Goal: Information Seeking & Learning: Learn about a topic

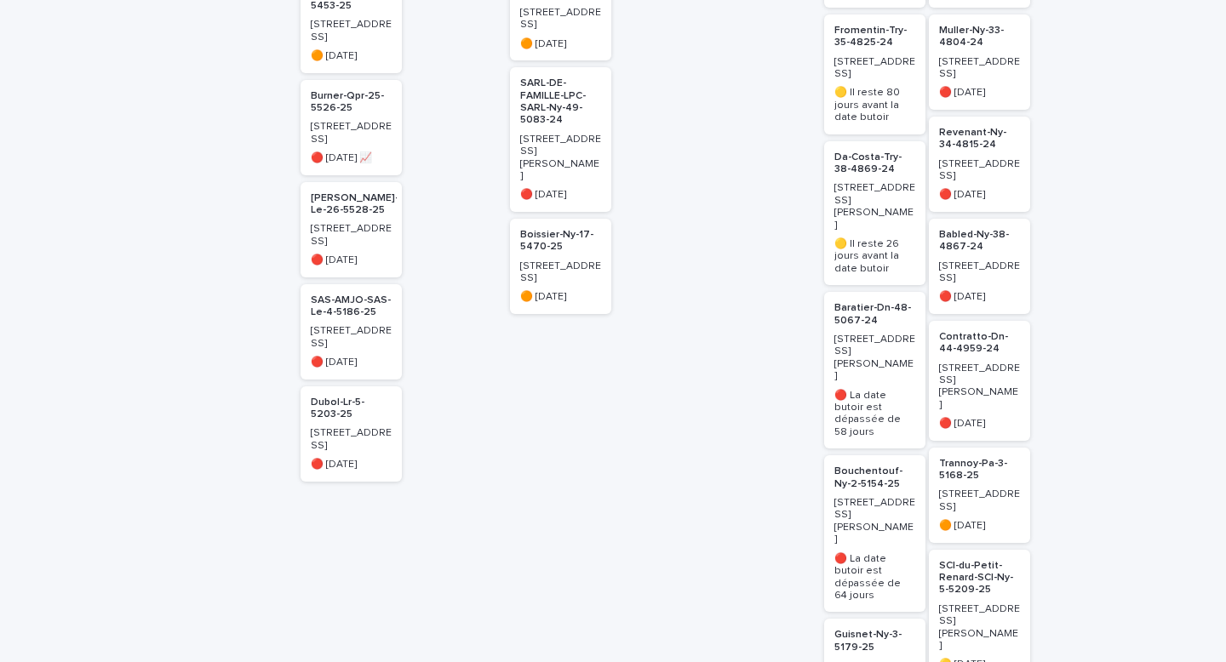
scroll to position [551, 0]
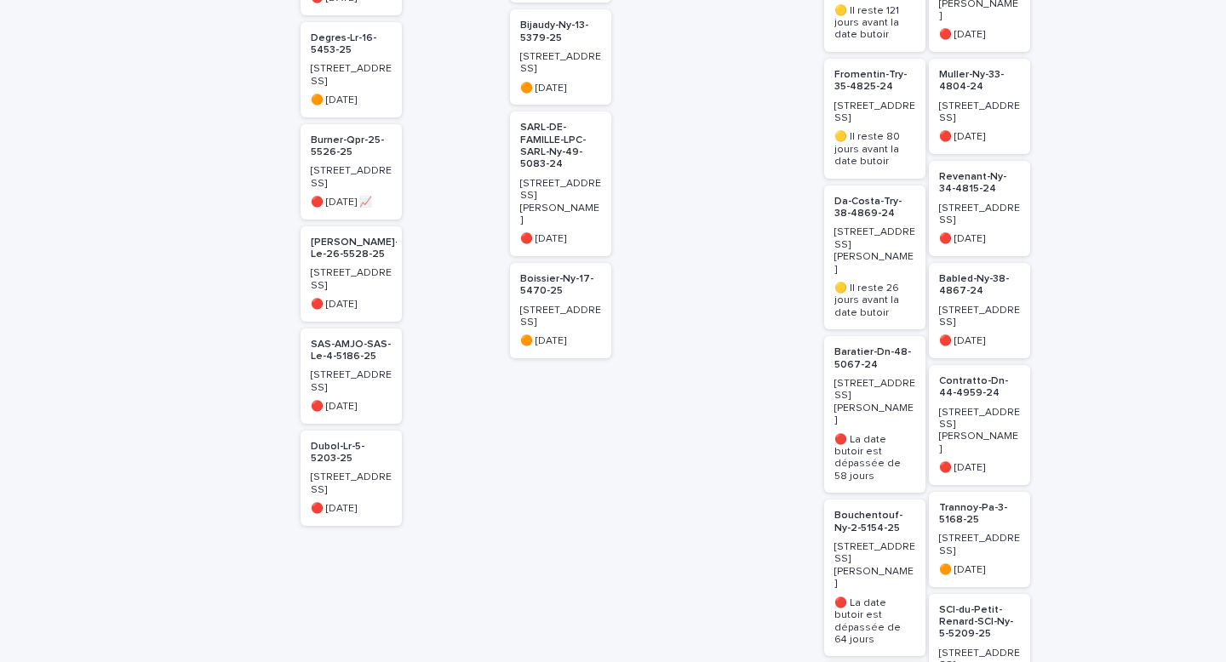
click at [534, 273] on p "Boissier-Ny-17-5470-25" at bounding box center [560, 285] width 81 height 25
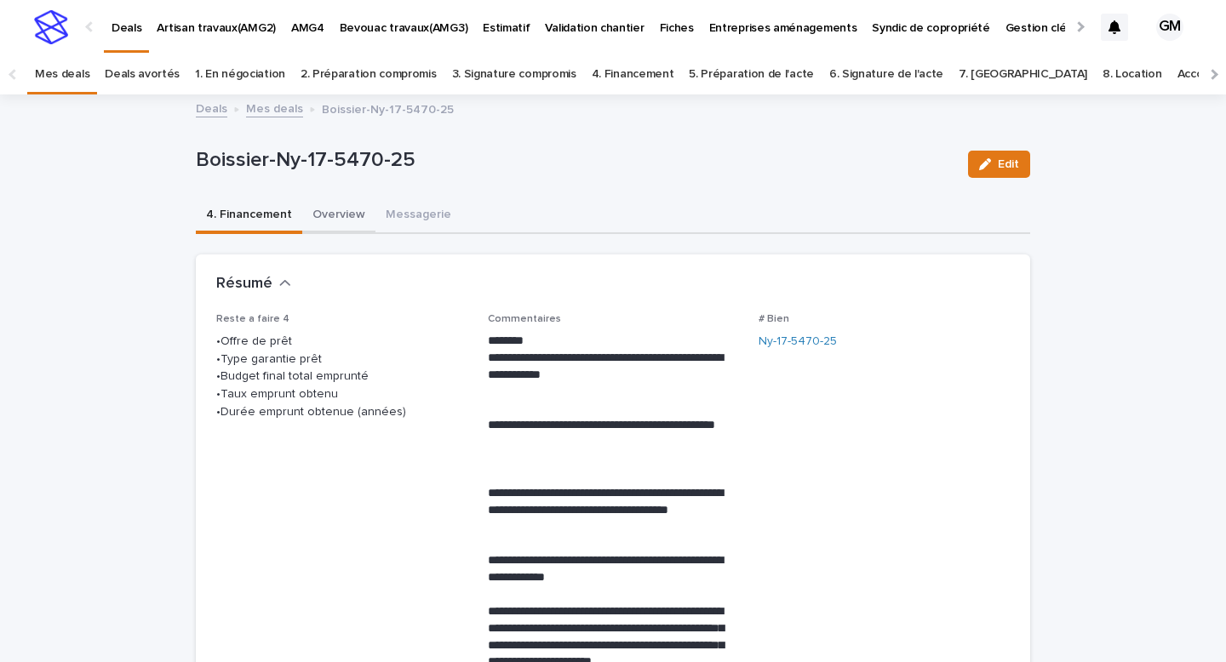
click at [340, 220] on button "Overview" at bounding box center [338, 216] width 73 height 36
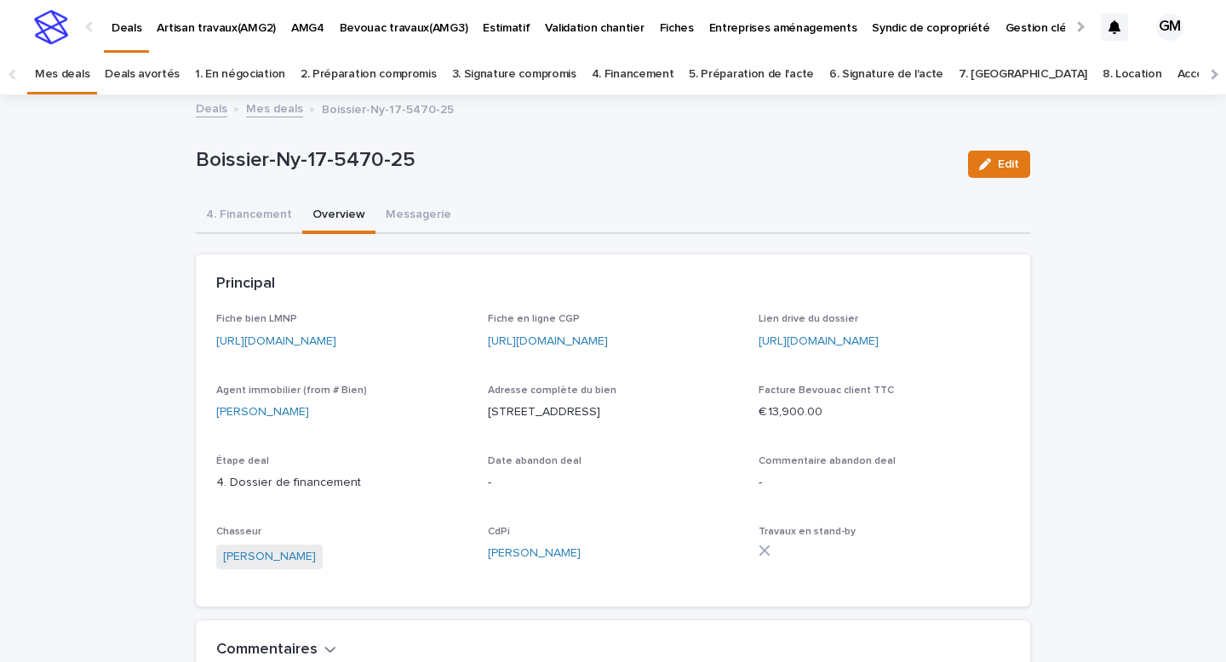
click at [336, 340] on link "[URL][DOMAIN_NAME]" at bounding box center [276, 341] width 120 height 12
click at [260, 115] on link "Mes deals" at bounding box center [274, 108] width 57 height 20
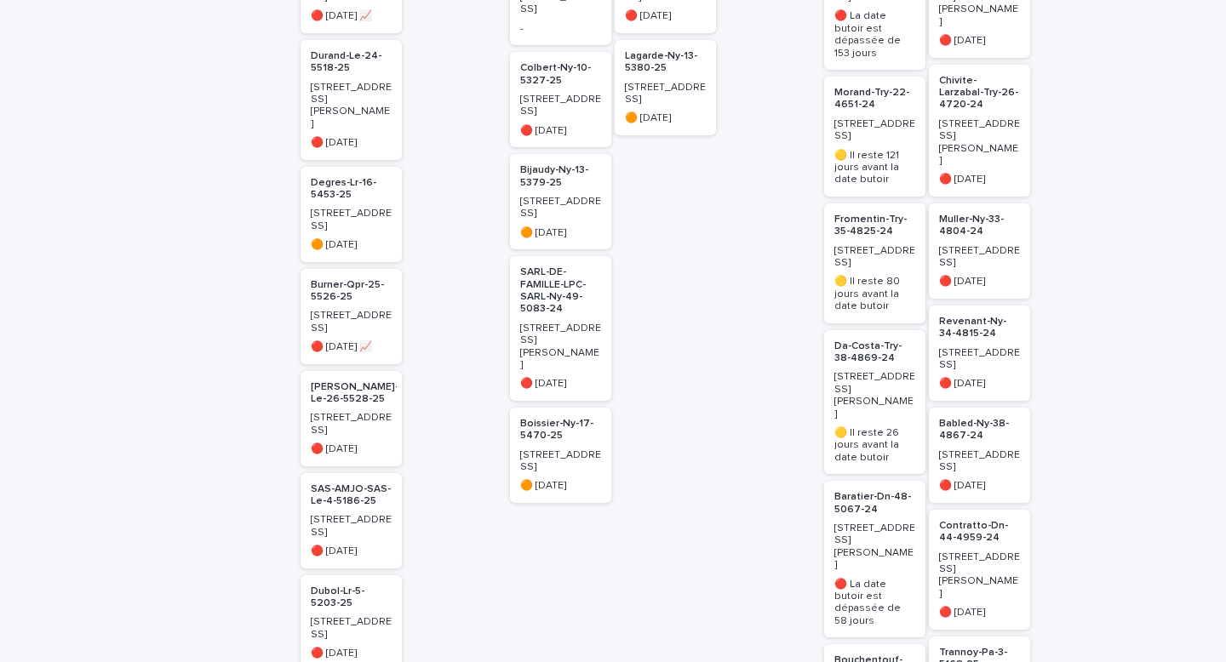
scroll to position [415, 0]
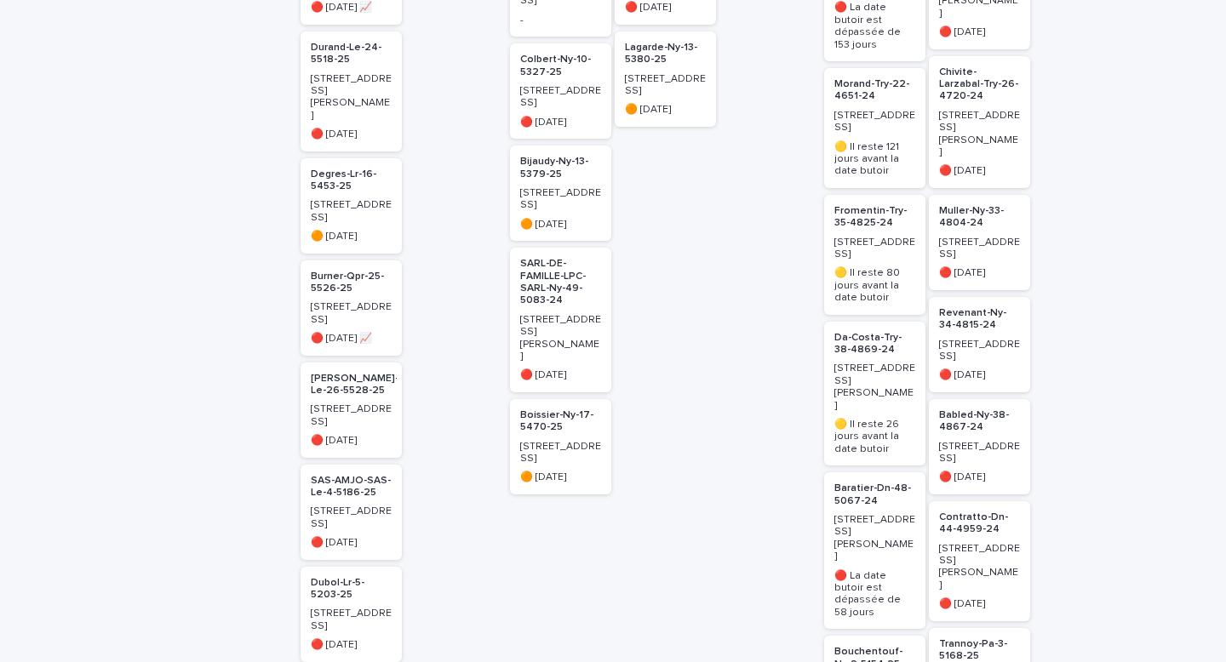
click at [848, 209] on p "Fromentin-Try-35-4825-24" at bounding box center [874, 217] width 81 height 25
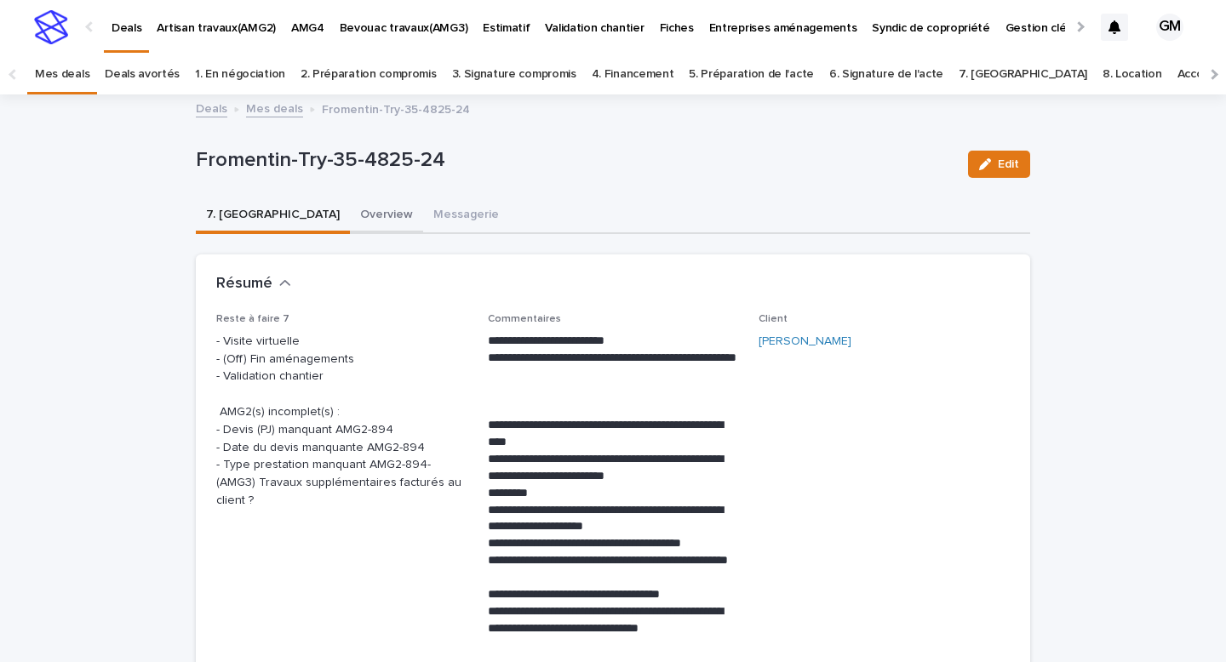
click at [350, 209] on button "Overview" at bounding box center [386, 216] width 73 height 36
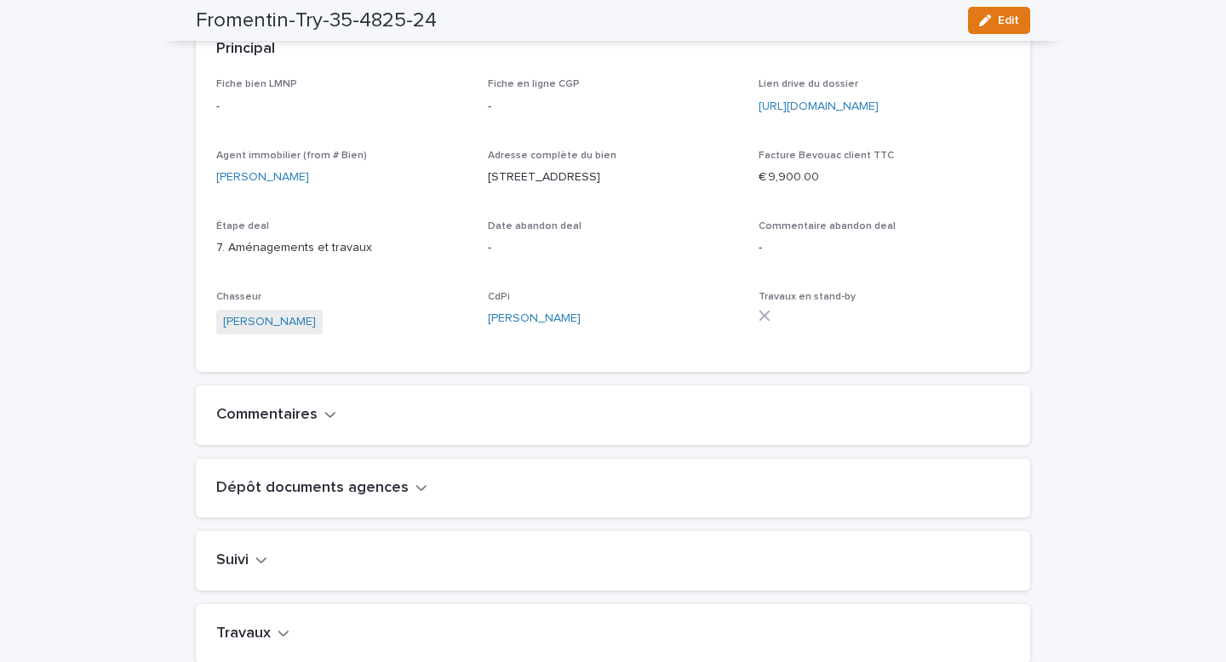
scroll to position [184, 0]
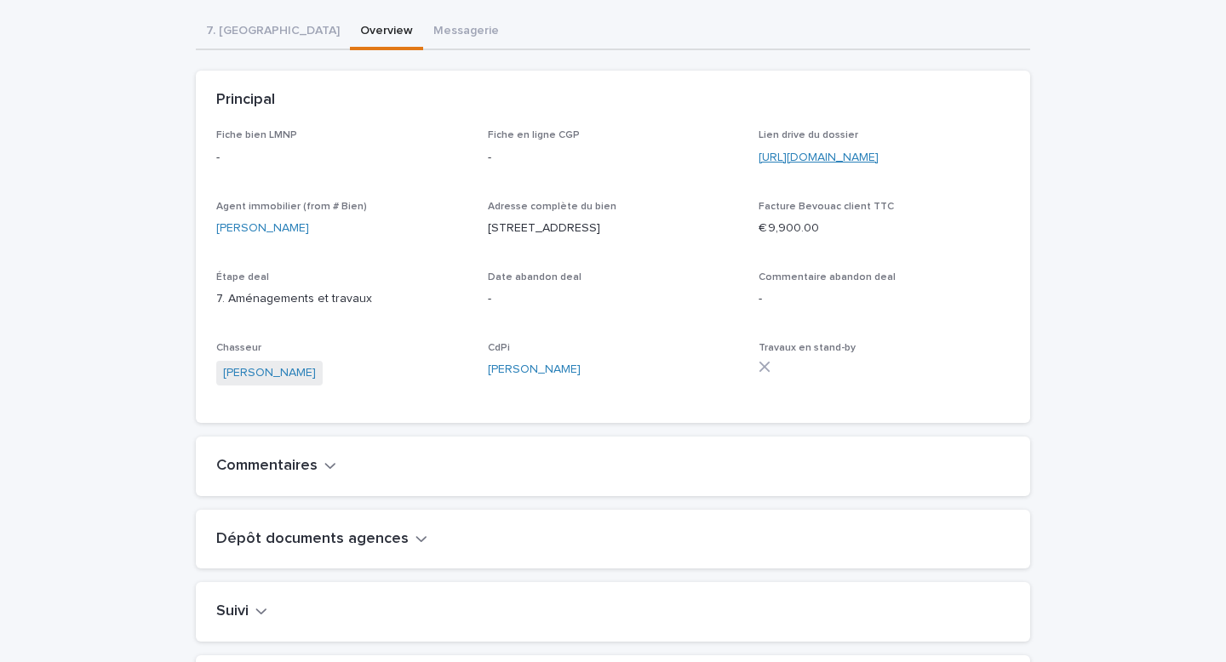
click at [808, 158] on link "[URL][DOMAIN_NAME]" at bounding box center [818, 157] width 120 height 12
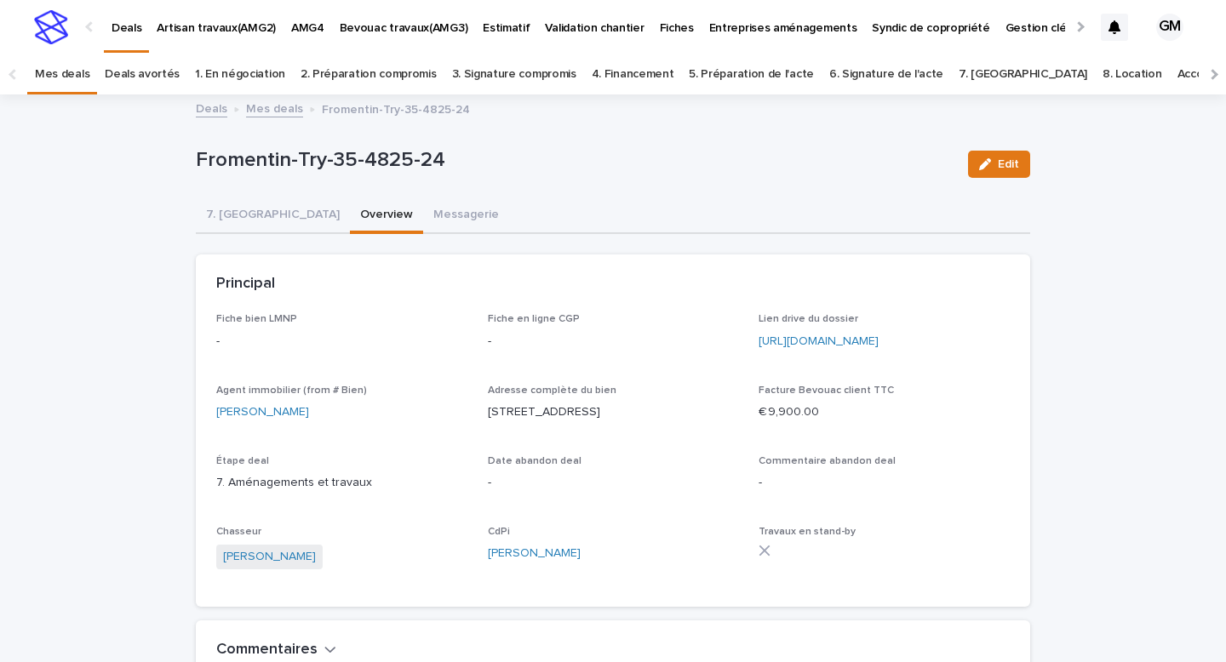
click at [271, 110] on link "Mes deals" at bounding box center [274, 108] width 57 height 20
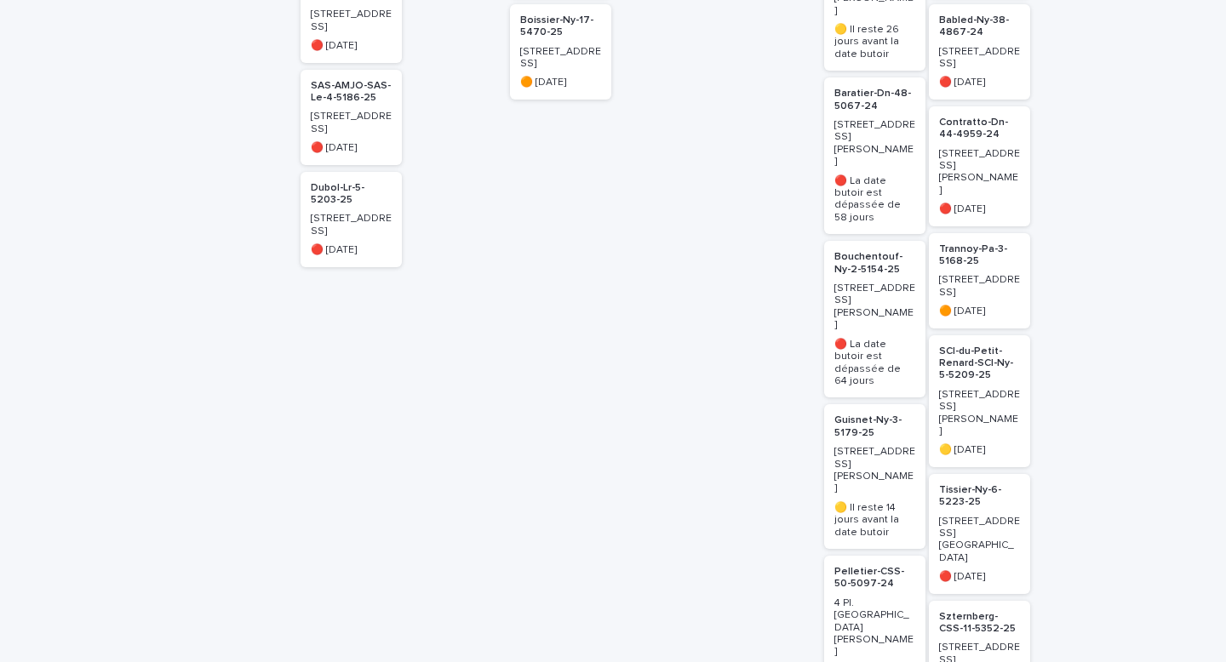
scroll to position [808, 0]
click at [864, 416] on p "Guisnet-Ny-3-5179-25" at bounding box center [874, 428] width 81 height 25
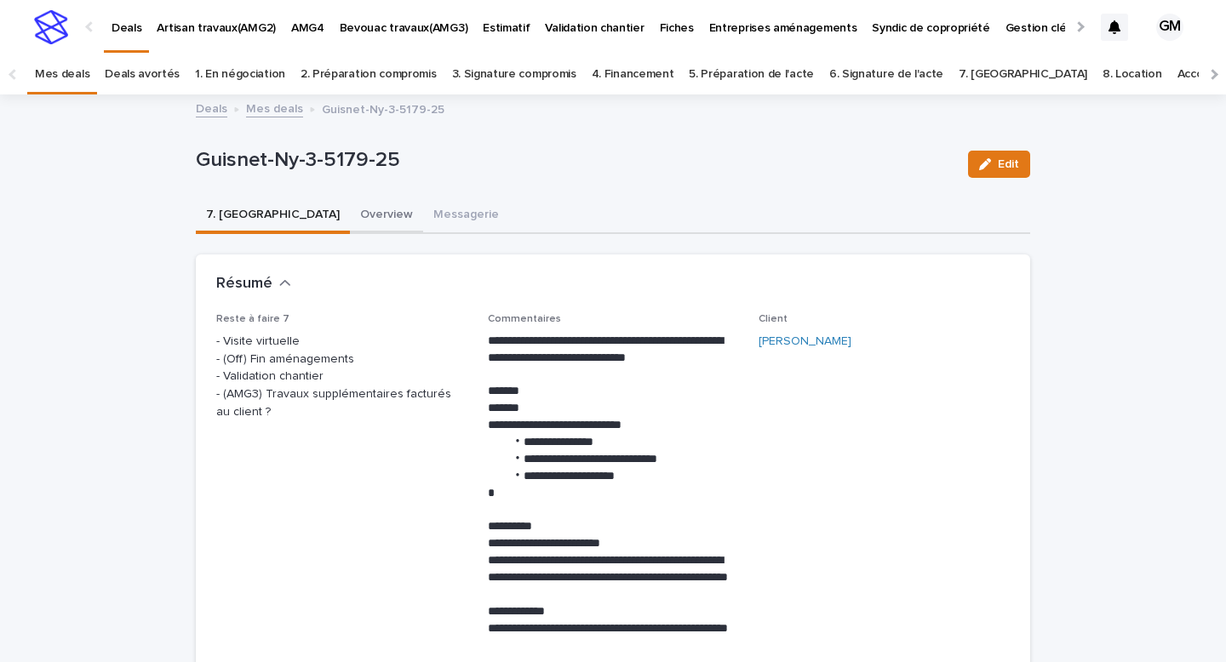
click at [350, 218] on button "Overview" at bounding box center [386, 216] width 73 height 36
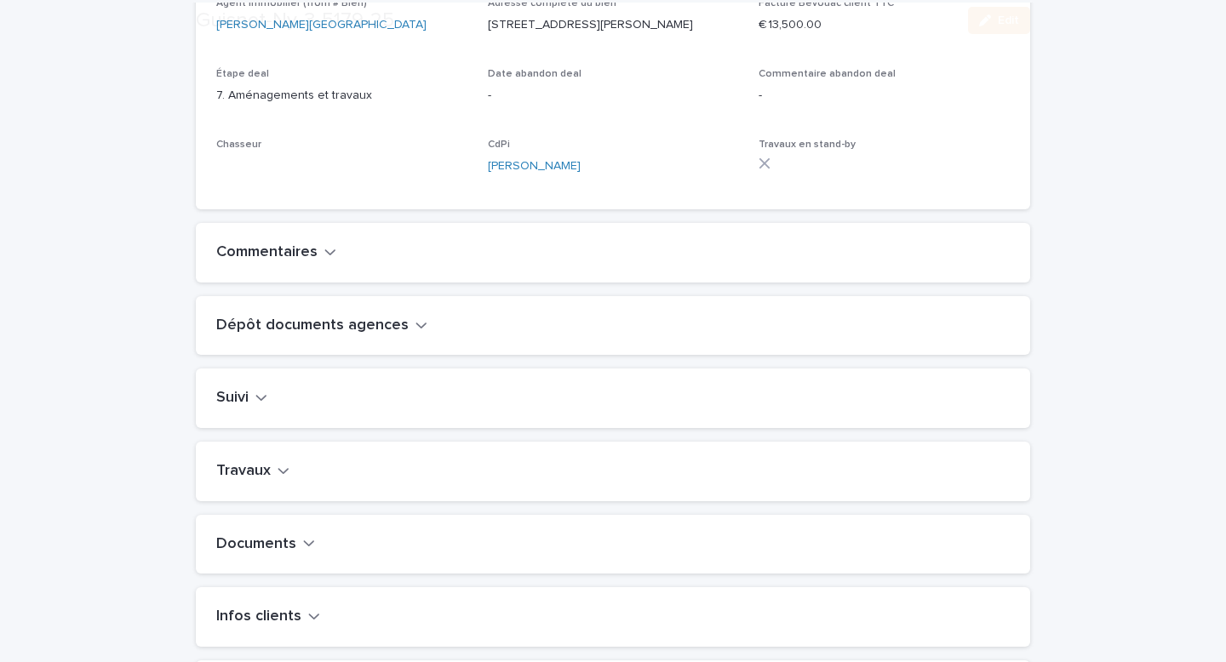
scroll to position [702, 0]
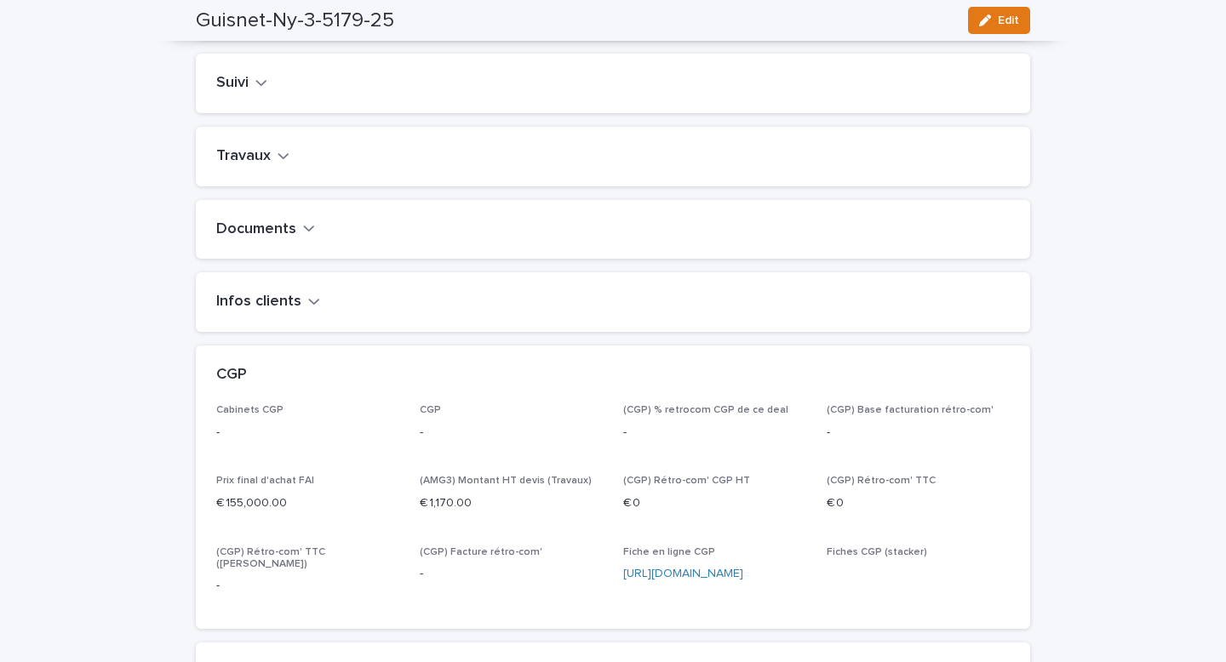
click at [251, 166] on h2 "Travaux" at bounding box center [243, 156] width 54 height 19
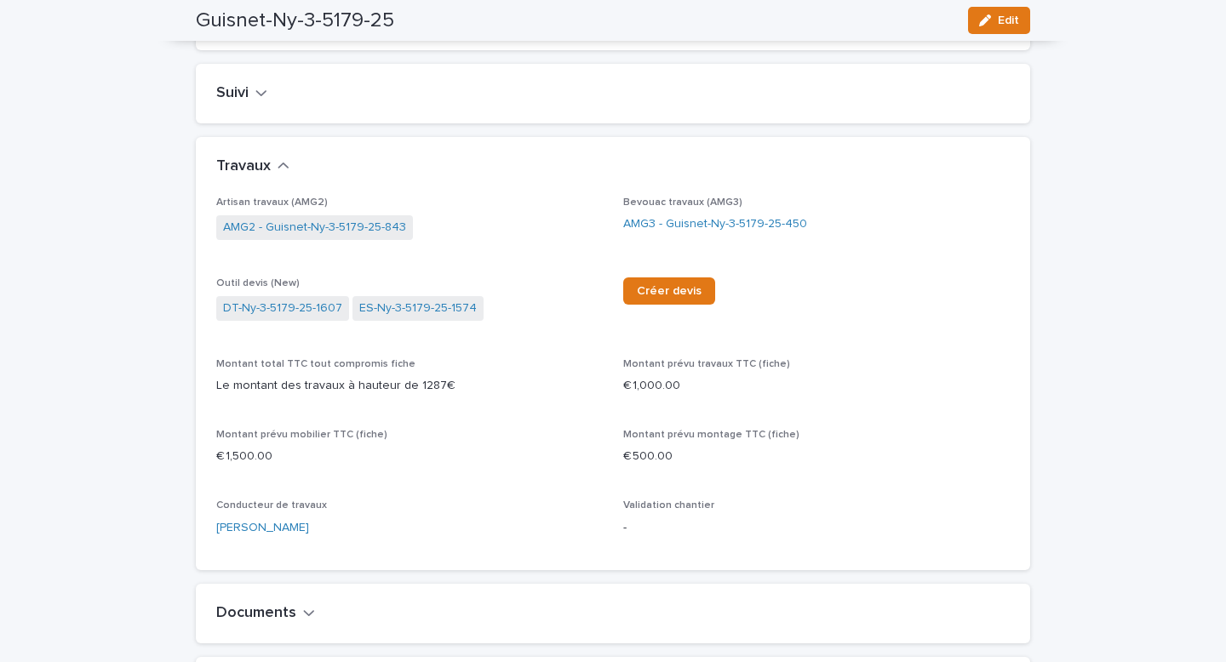
scroll to position [742, 0]
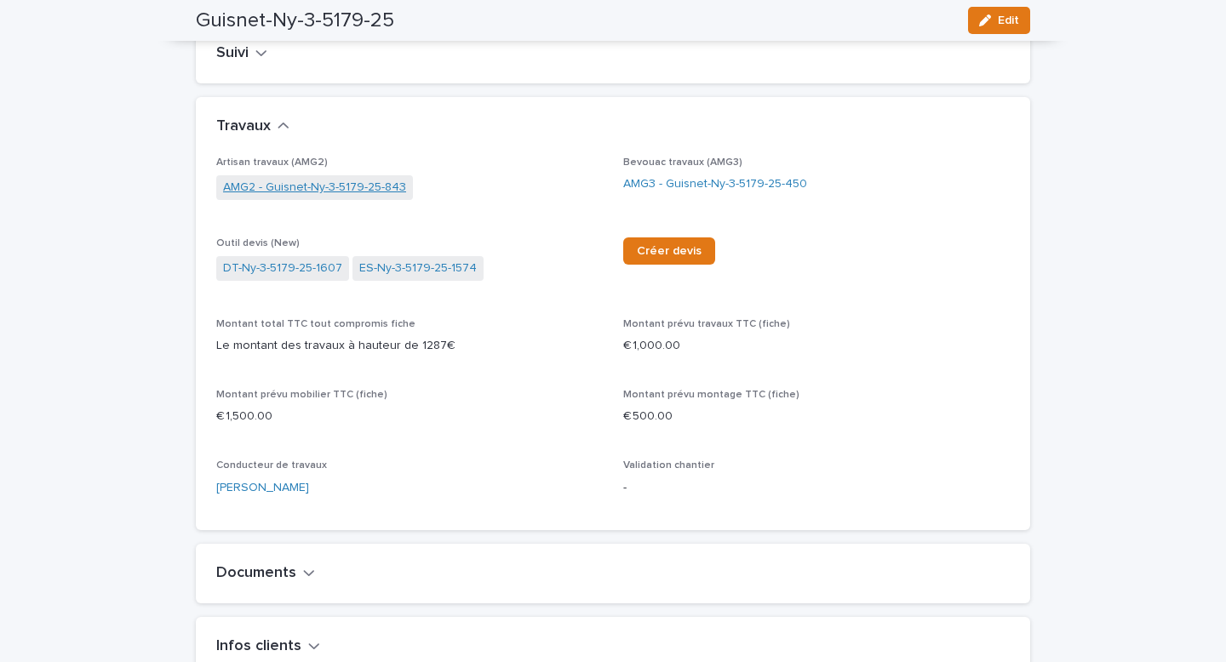
click at [294, 197] on link "AMG2 - Guisnet-Ny-3-5179-25-843" at bounding box center [314, 188] width 183 height 18
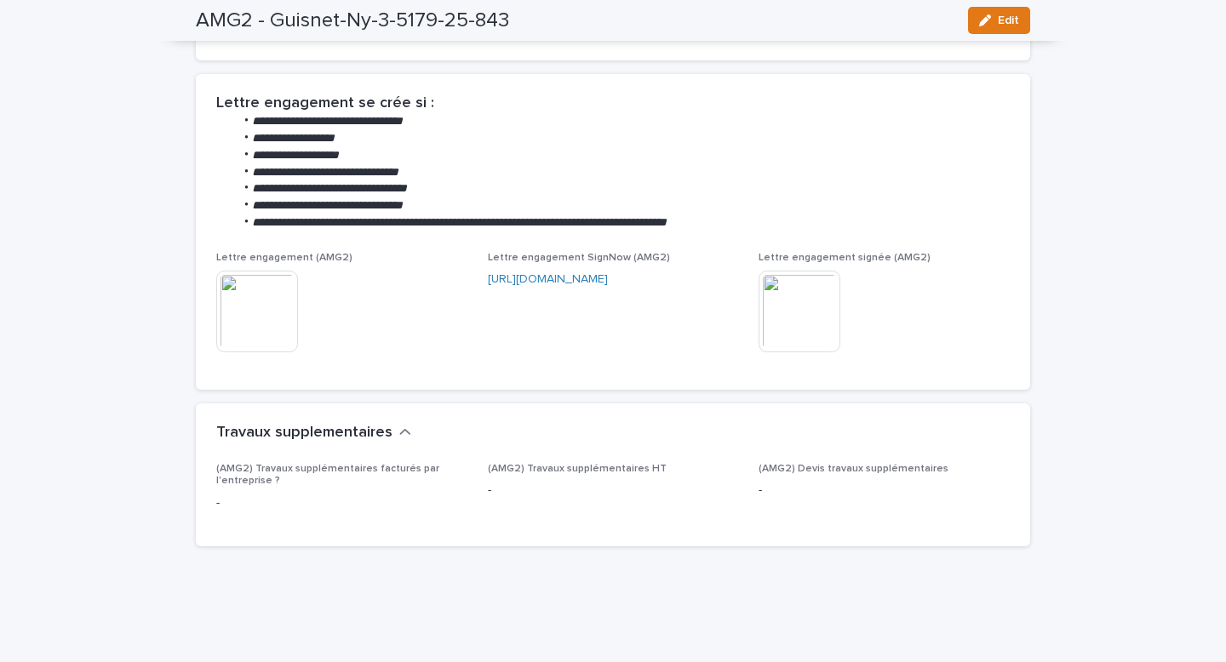
scroll to position [580, 0]
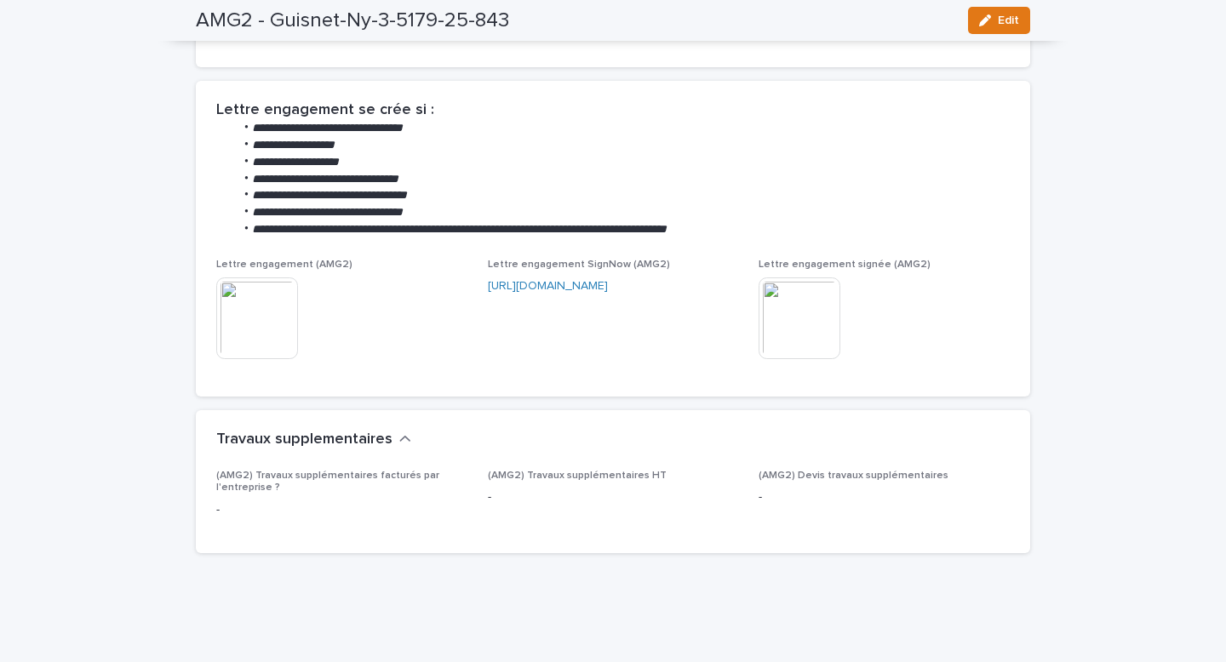
click at [819, 313] on img at bounding box center [799, 318] width 82 height 82
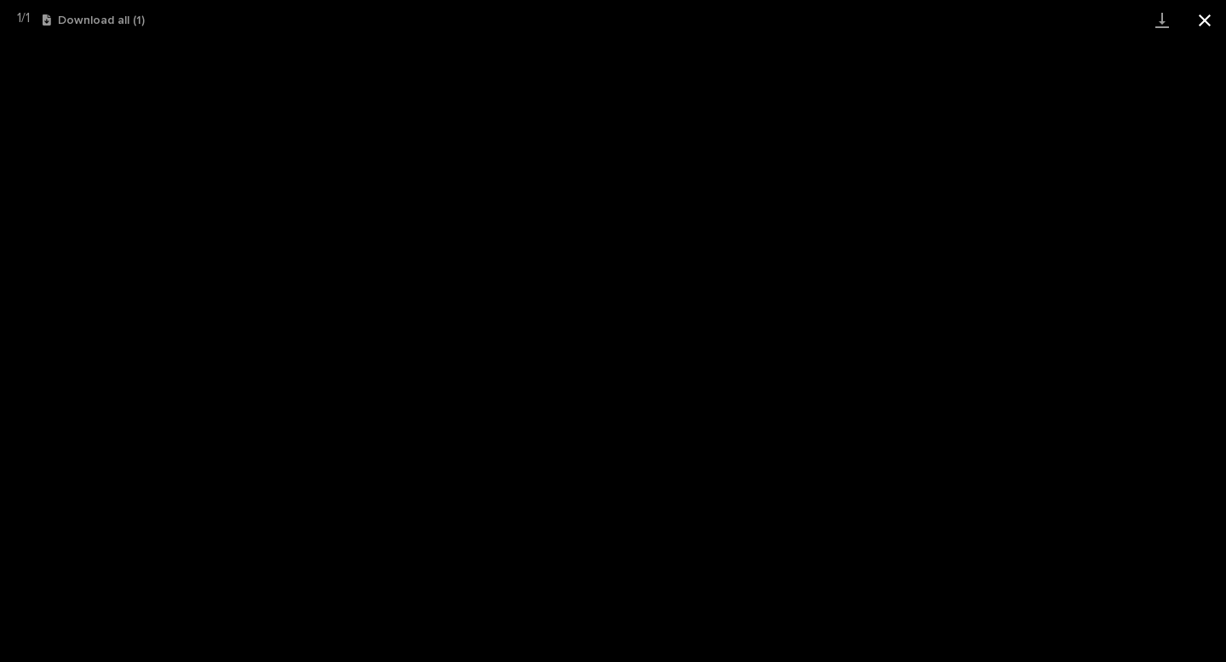
click at [1205, 23] on button "Close gallery" at bounding box center [1204, 20] width 43 height 40
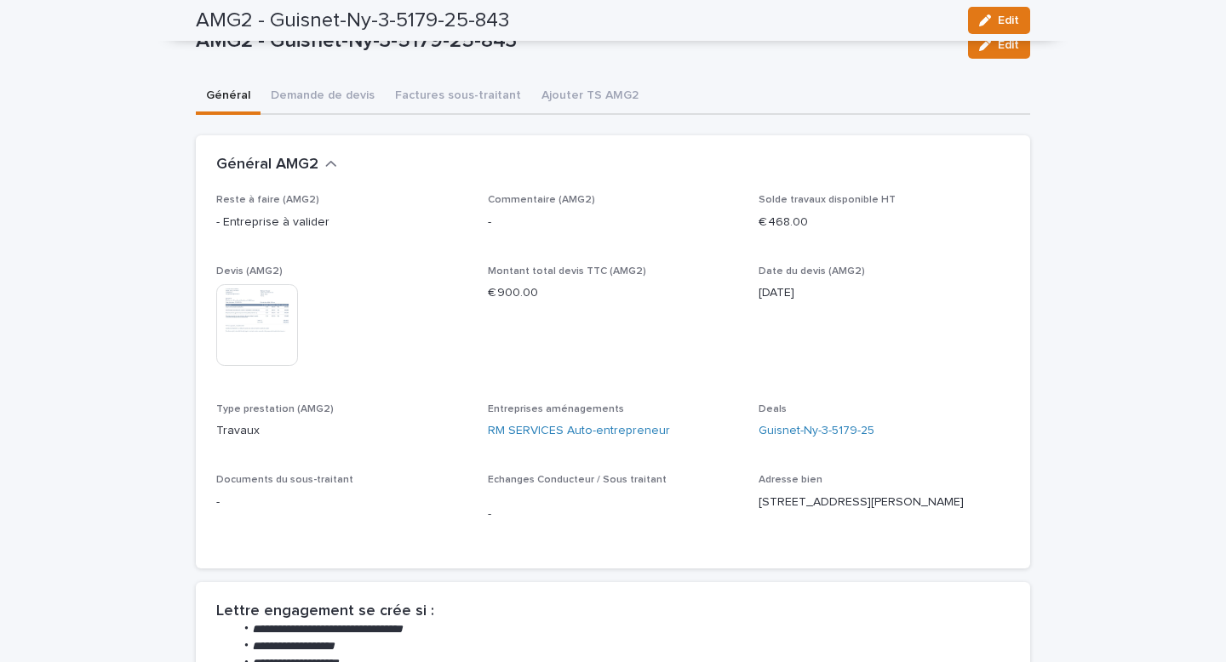
scroll to position [0, 0]
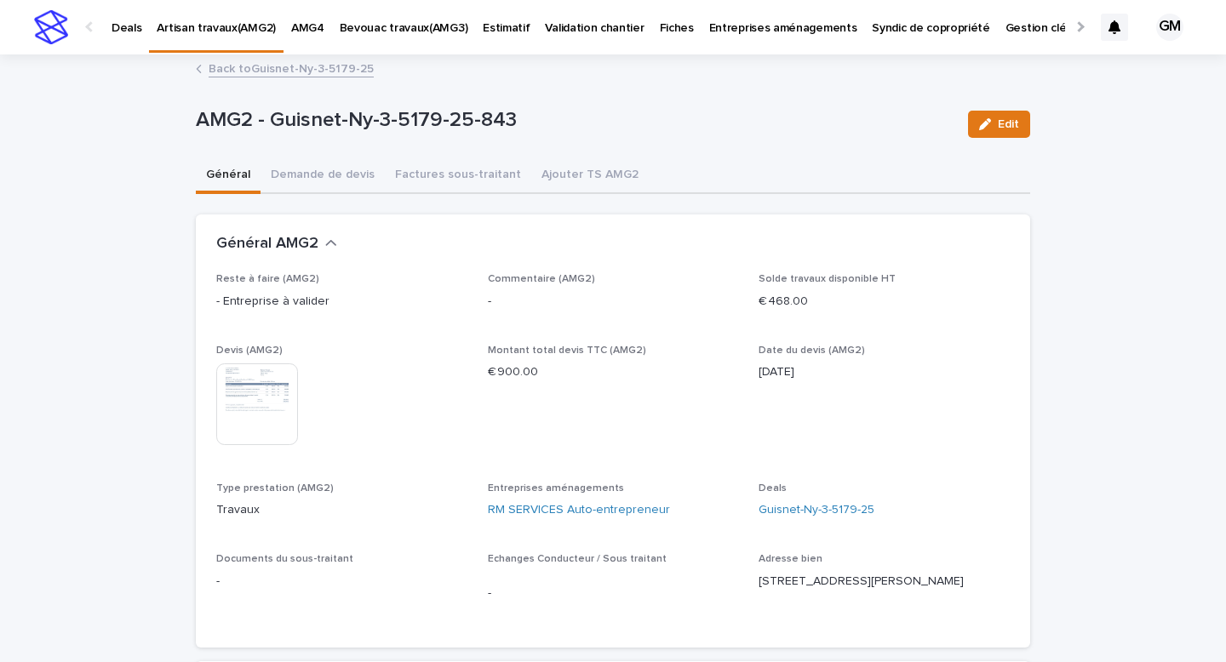
click at [283, 52] on link "AMG4" at bounding box center [307, 26] width 49 height 53
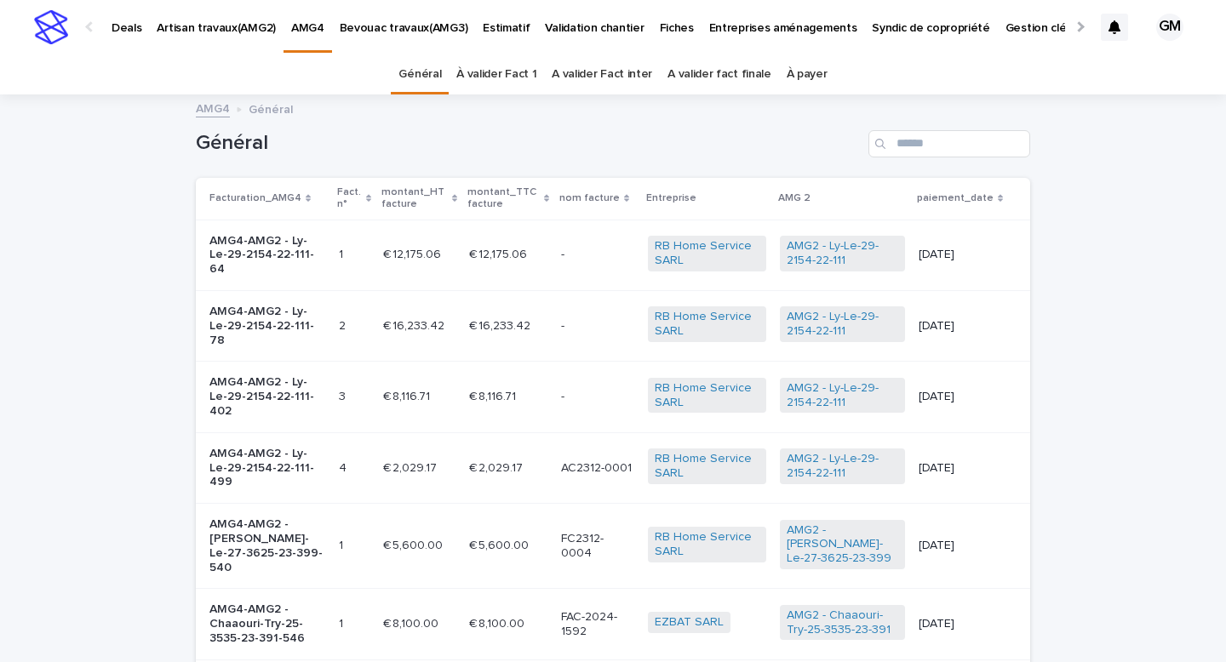
click at [133, 31] on p "Deals" at bounding box center [126, 18] width 30 height 36
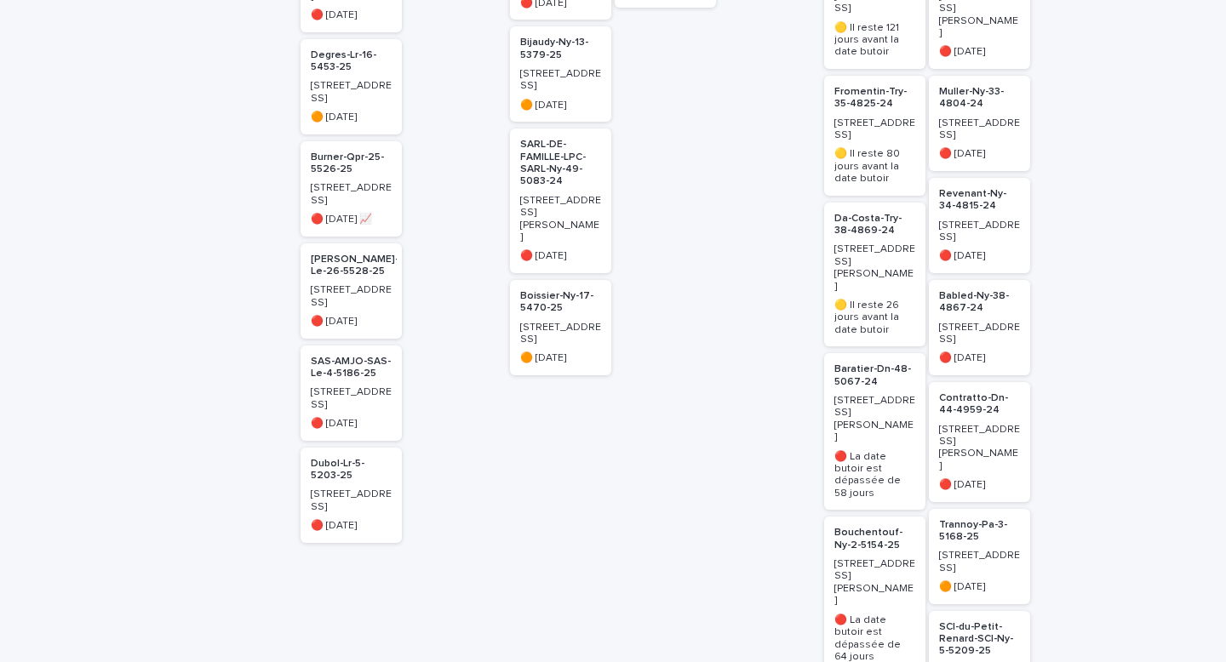
scroll to position [233, 0]
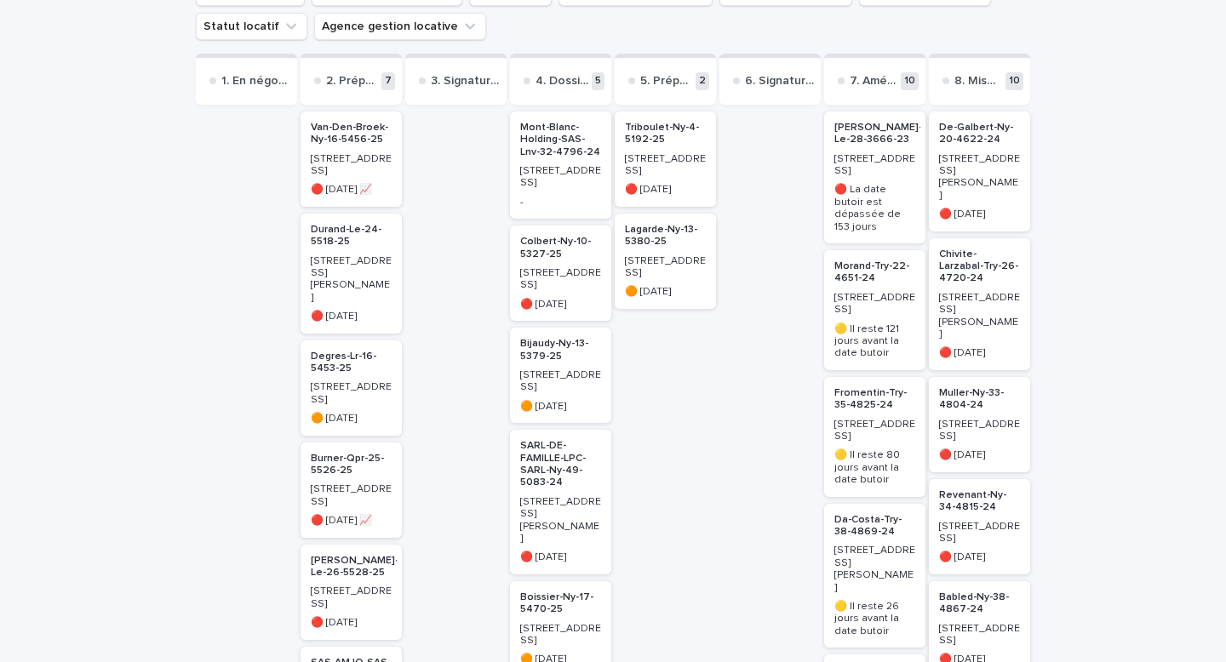
click at [675, 138] on p "Triboulet-Ny-4-5192-25" at bounding box center [665, 134] width 81 height 25
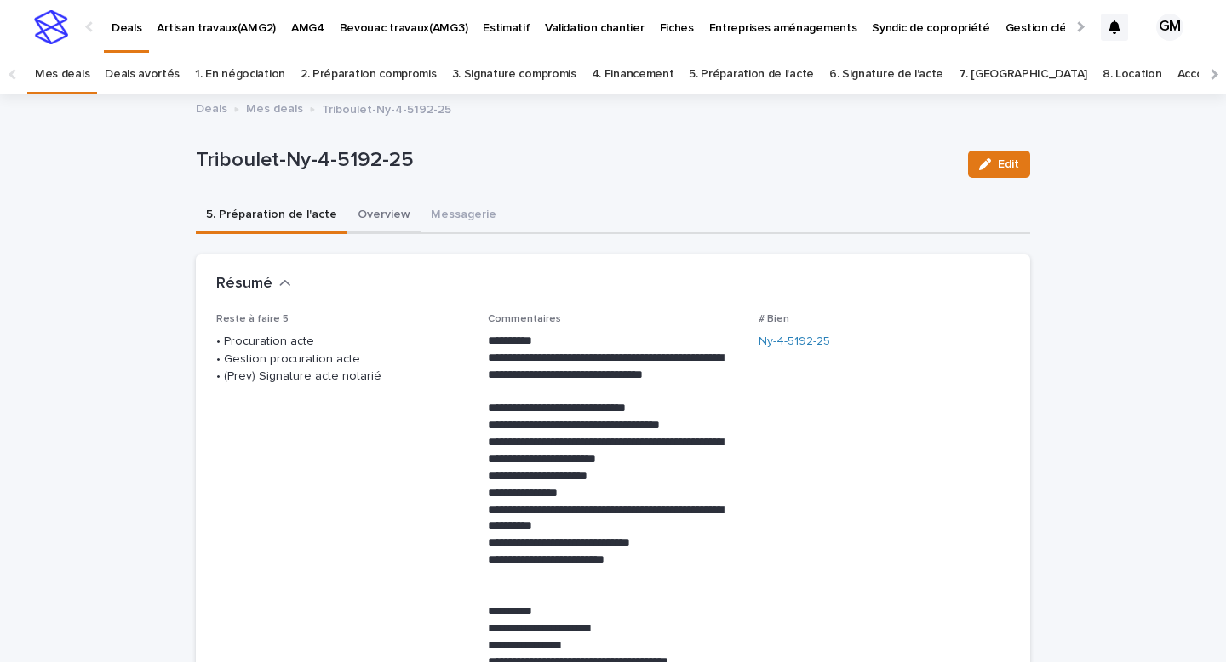
click at [374, 225] on button "Overview" at bounding box center [383, 216] width 73 height 36
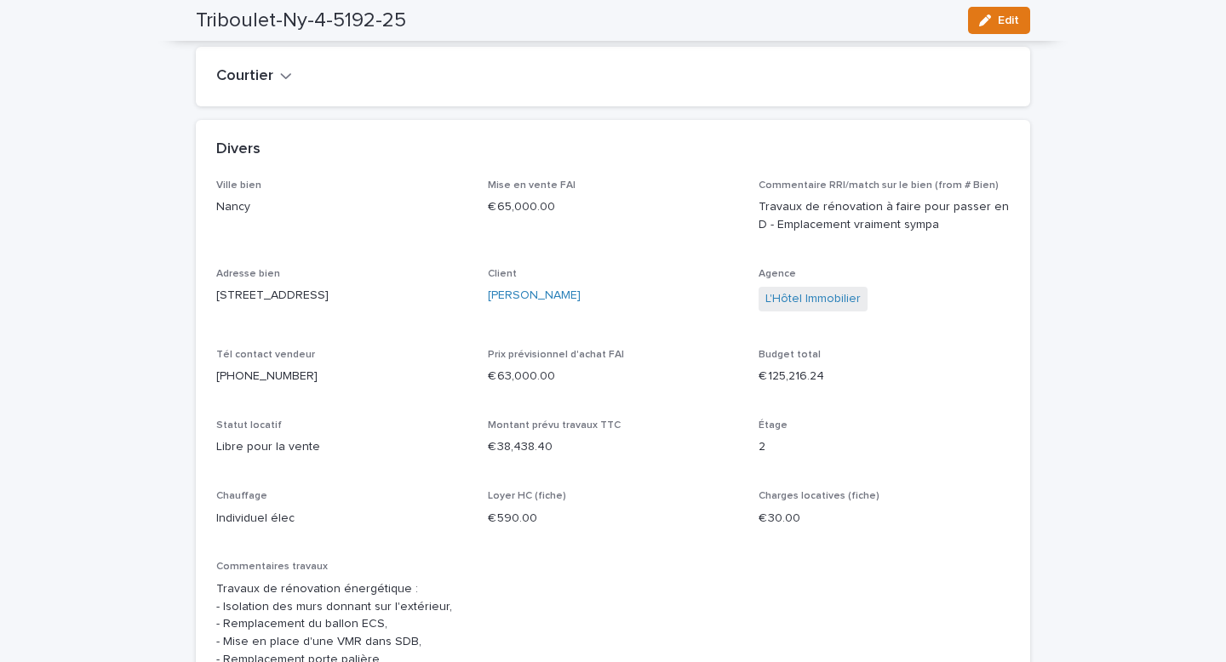
scroll to position [1457, 0]
click at [537, 301] on link "[PERSON_NAME]" at bounding box center [534, 292] width 93 height 18
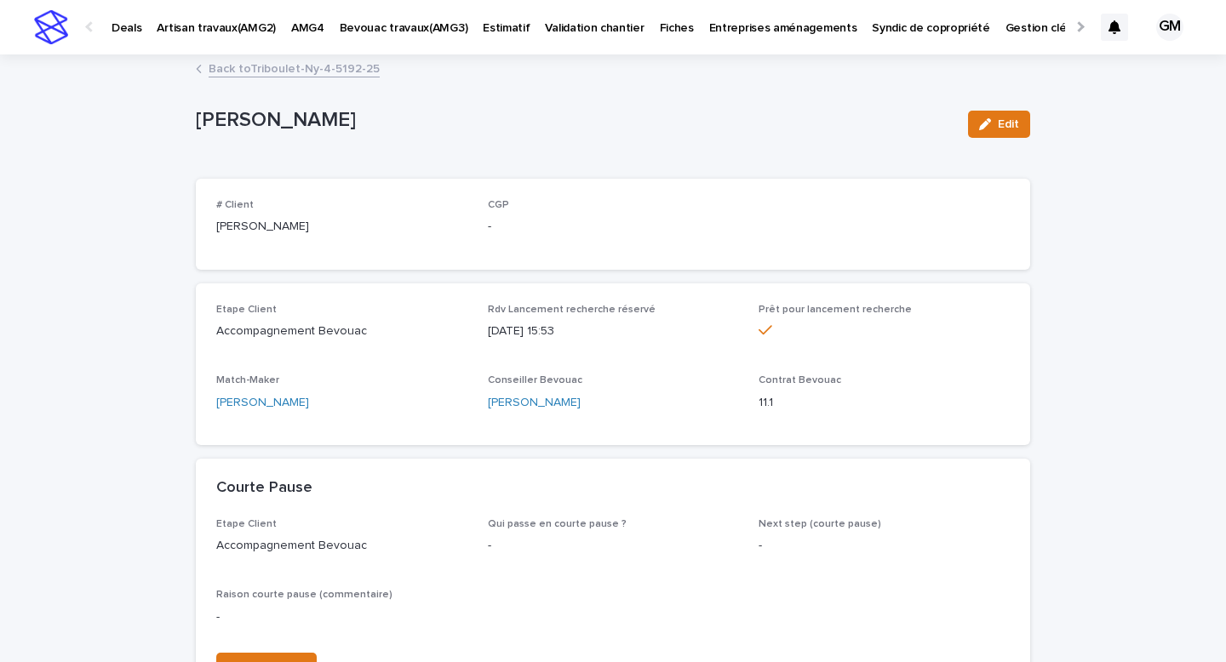
click at [281, 71] on link "Back to Triboulet-Ny-4-5192-25" at bounding box center [294, 68] width 171 height 20
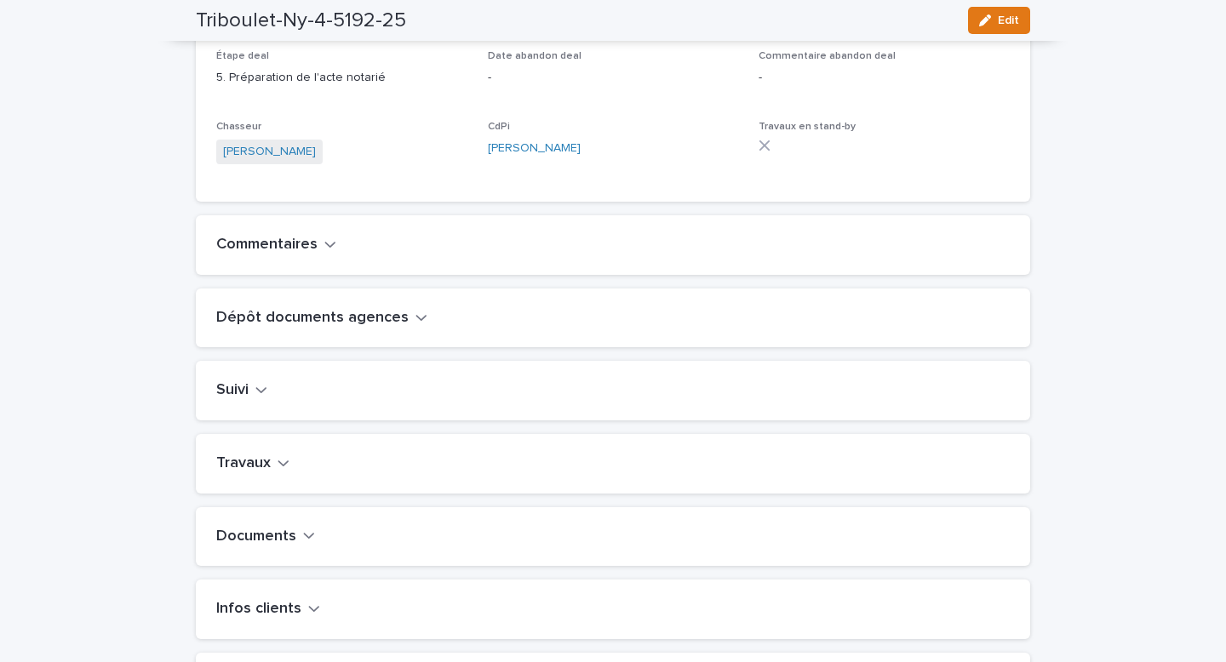
scroll to position [568, 0]
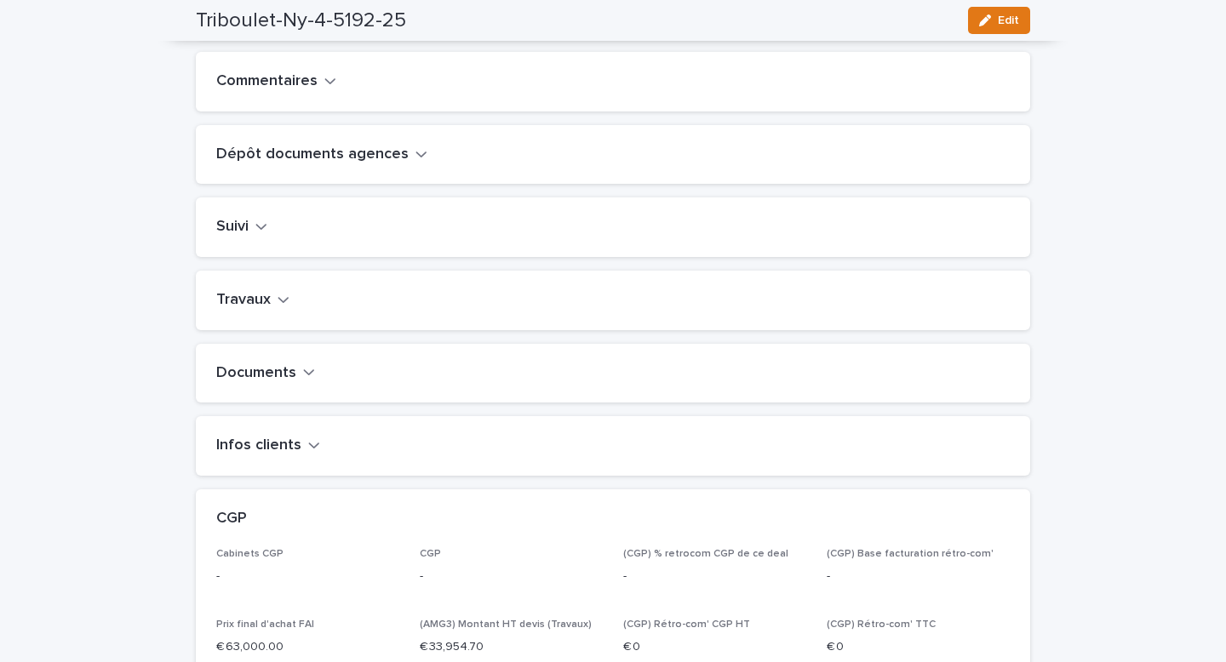
click at [299, 455] on button "Infos clients" at bounding box center [268, 446] width 104 height 19
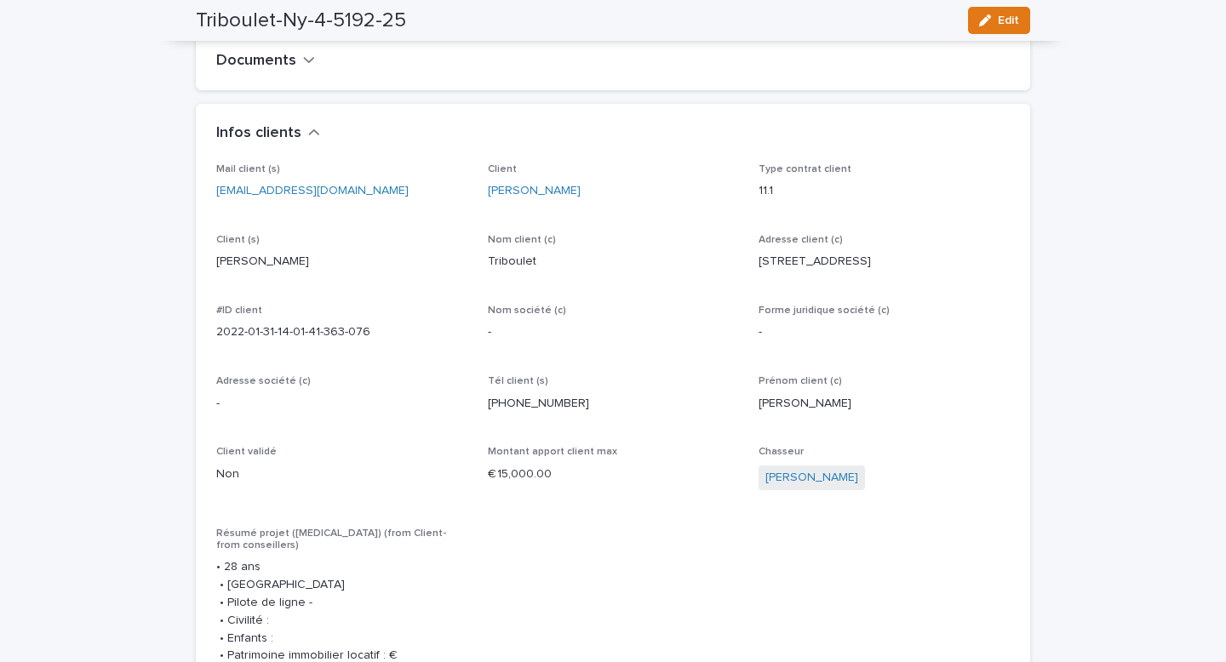
scroll to position [883, 0]
